Goal: Task Accomplishment & Management: Manage account settings

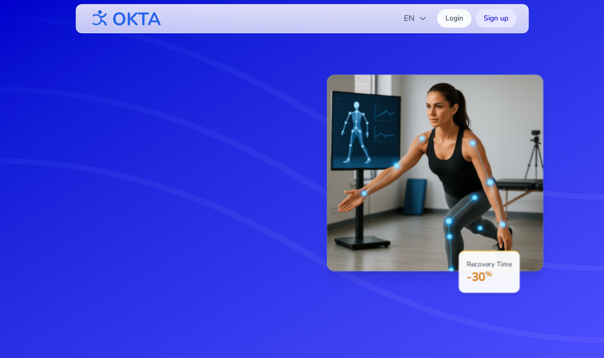
click at [413, 9] on button "EN" at bounding box center [414, 18] width 35 height 20
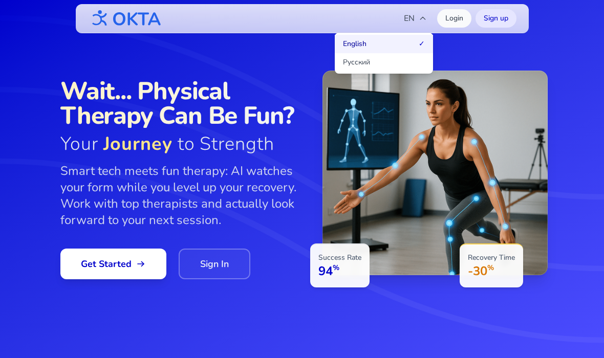
click at [397, 65] on button "Русский" at bounding box center [384, 62] width 98 height 18
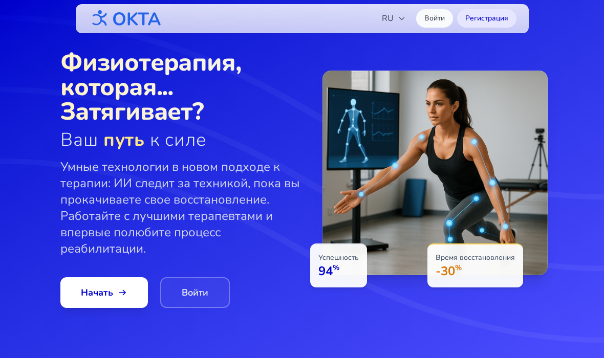
click at [204, 294] on link "Войти" at bounding box center [195, 292] width 70 height 31
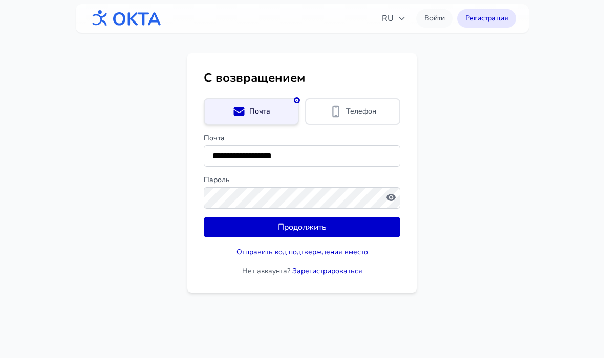
click at [335, 227] on button "Продолжить" at bounding box center [302, 227] width 196 height 20
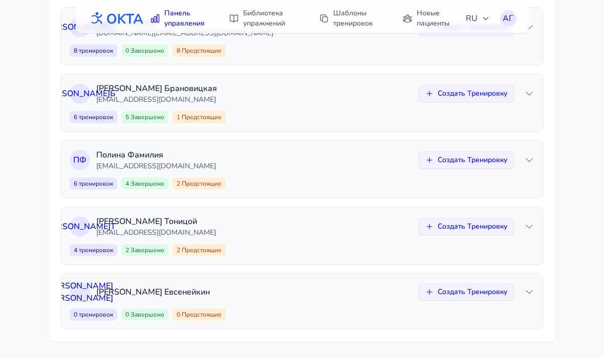
scroll to position [262, 0]
click at [535, 91] on div "А Б [PERSON_NAME] [EMAIL_ADDRESS][DOMAIN_NAME] Создать Тренировку 6 тренировок …" at bounding box center [301, 102] width 481 height 57
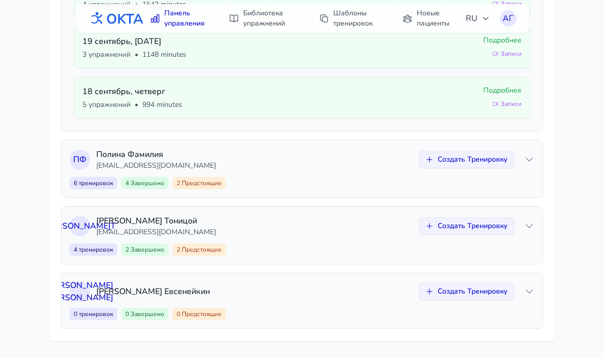
scroll to position [638, 0]
click at [532, 156] on icon at bounding box center [529, 159] width 10 height 10
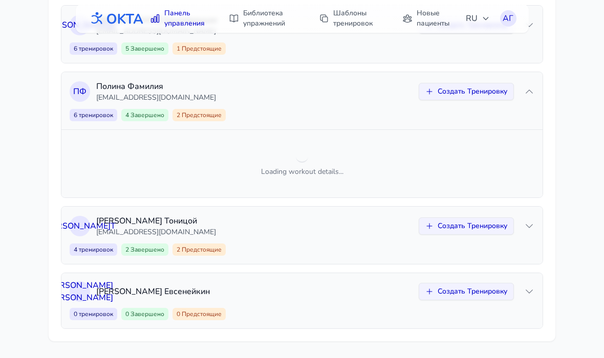
scroll to position [330, 0]
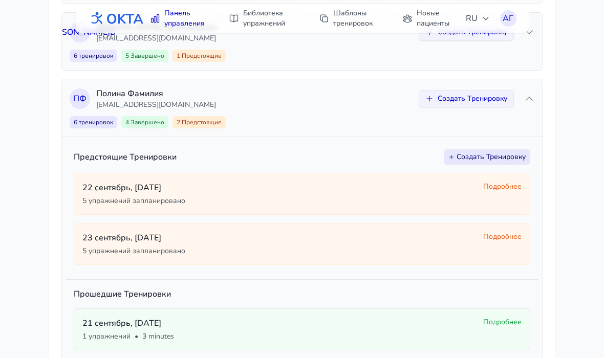
click at [529, 99] on icon at bounding box center [529, 99] width 10 height 10
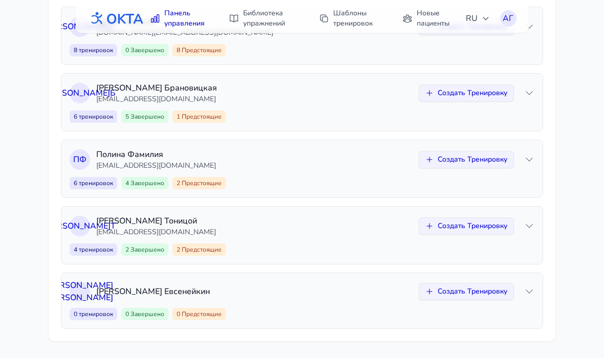
click at [530, 226] on icon at bounding box center [529, 226] width 10 height 10
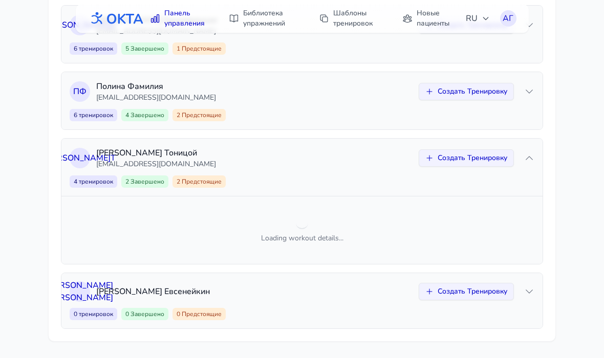
scroll to position [330, 0]
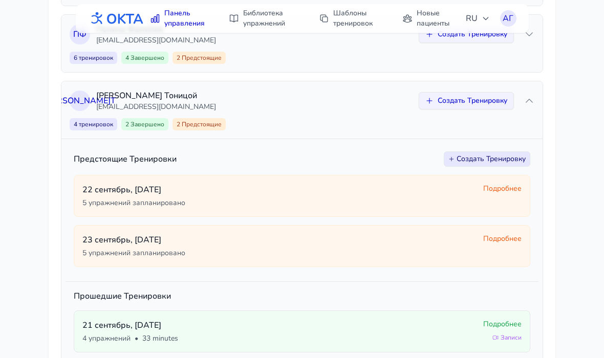
click at [522, 98] on div "К Т [PERSON_NAME] [EMAIL_ADDRESS][DOMAIN_NAME] Создать Тренировку" at bounding box center [302, 101] width 464 height 23
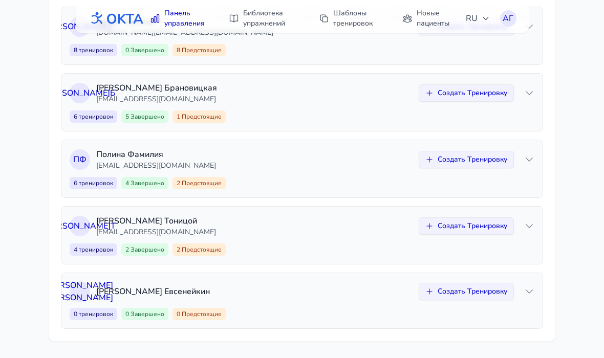
scroll to position [262, 0]
